Goal: Find contact information: Obtain details needed to contact an individual or organization

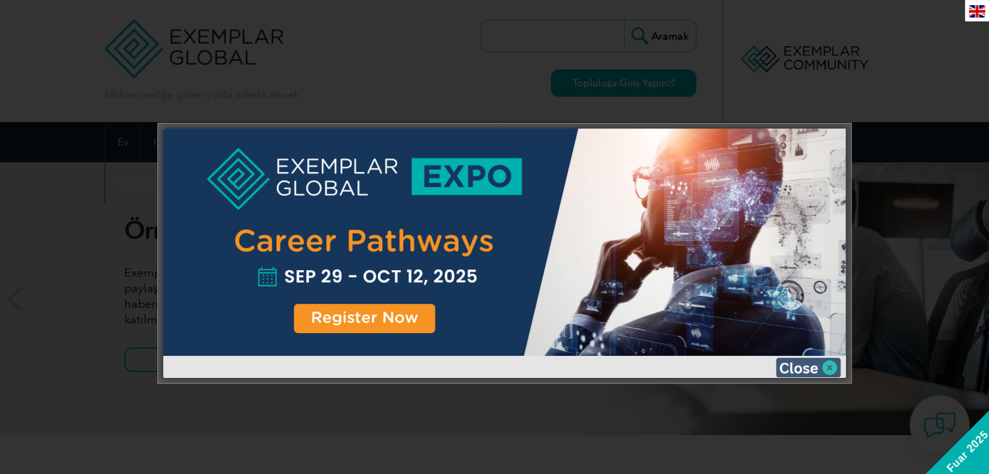
click at [806, 373] on img at bounding box center [807, 367] width 65 height 19
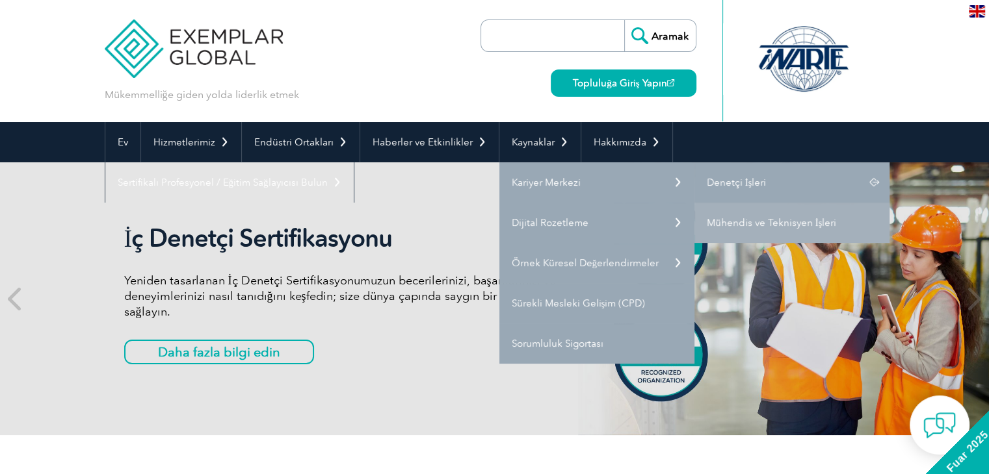
click at [732, 181] on font "Denetçi İşleri" at bounding box center [736, 183] width 60 height 12
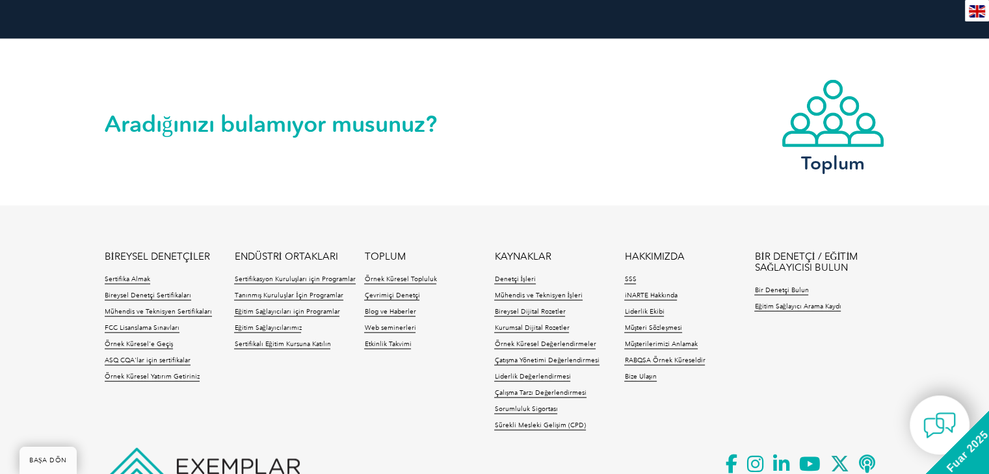
scroll to position [3076, 0]
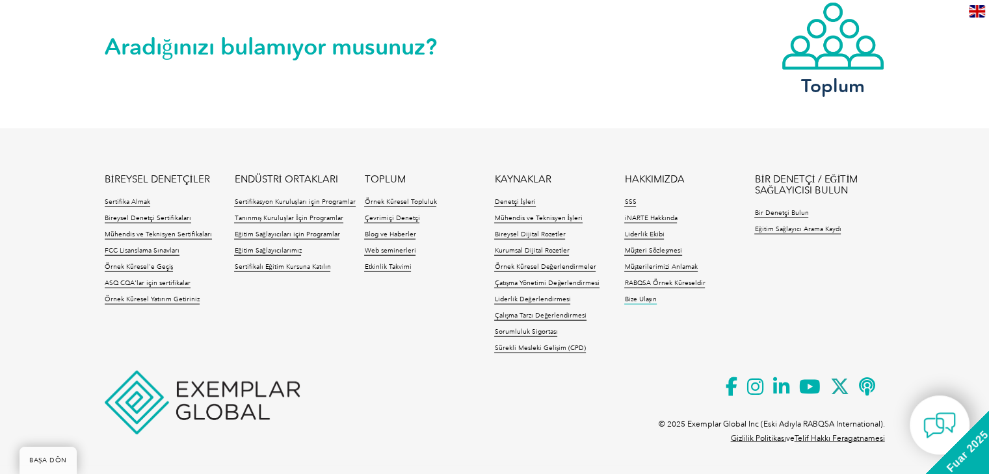
click at [647, 303] on font "Bize Ulaşın" at bounding box center [640, 300] width 32 height 8
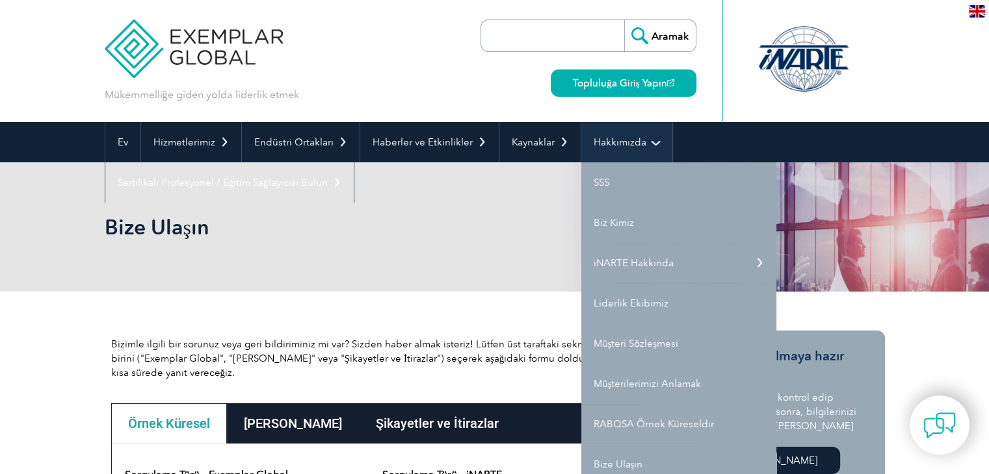
click at [644, 141] on link "Hakkımızda" at bounding box center [626, 142] width 91 height 40
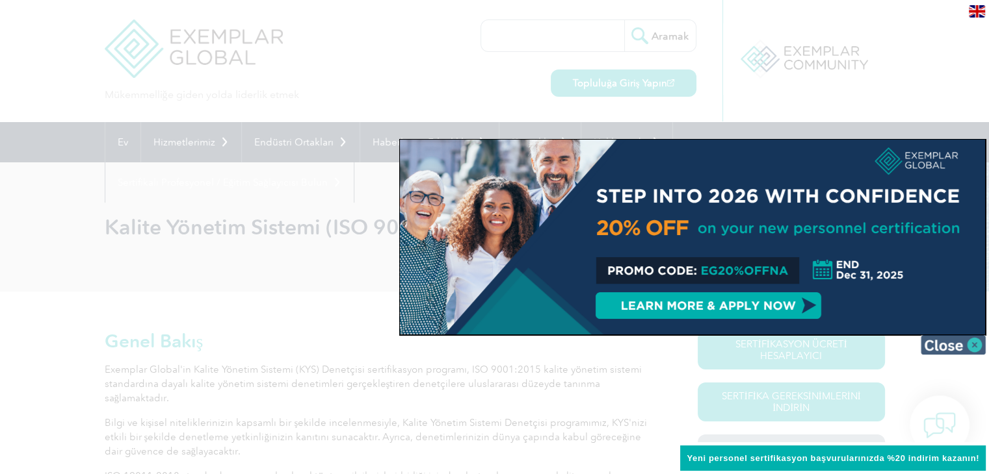
click at [970, 341] on img at bounding box center [952, 344] width 65 height 19
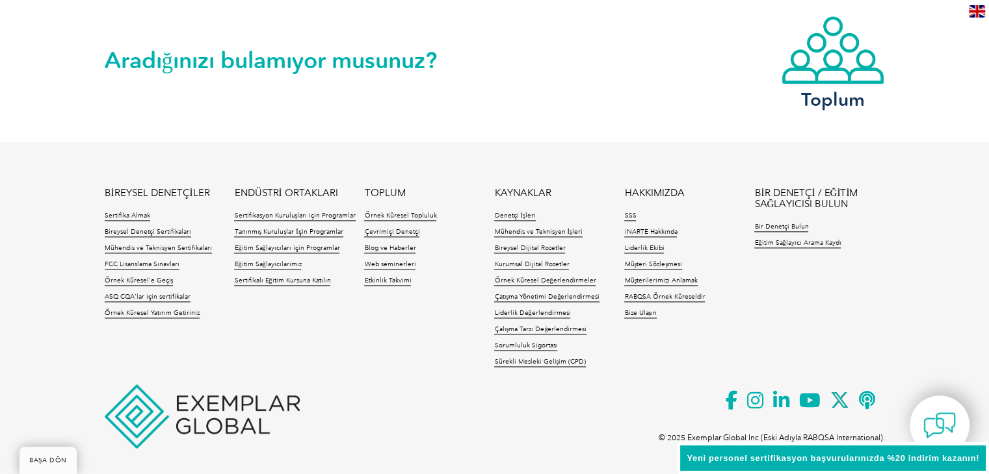
scroll to position [1835, 0]
click at [645, 309] on font "Bize Ulaşın" at bounding box center [640, 313] width 32 height 8
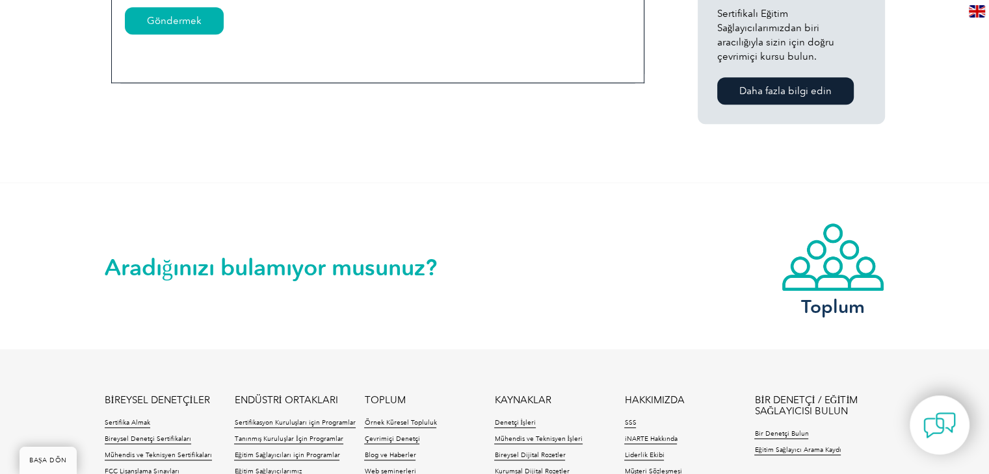
scroll to position [1105, 0]
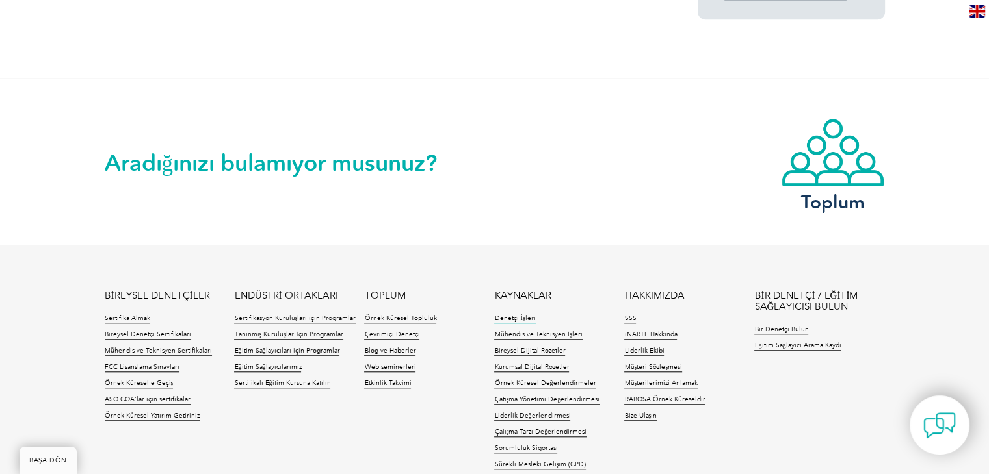
click at [508, 318] on font "Denetçi İşleri" at bounding box center [514, 319] width 41 height 8
